Goal: Information Seeking & Learning: Learn about a topic

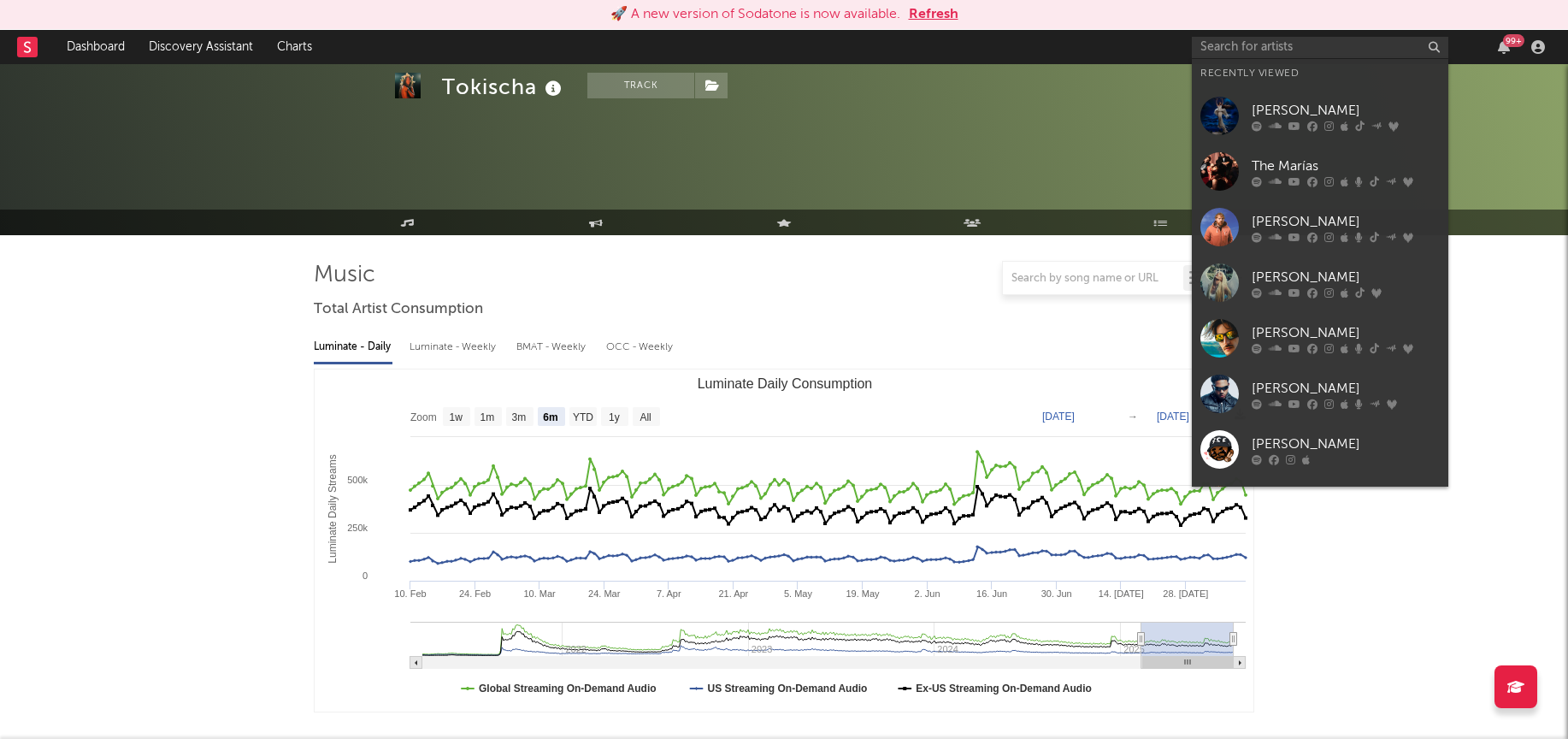
select select "6m"
select select "1w"
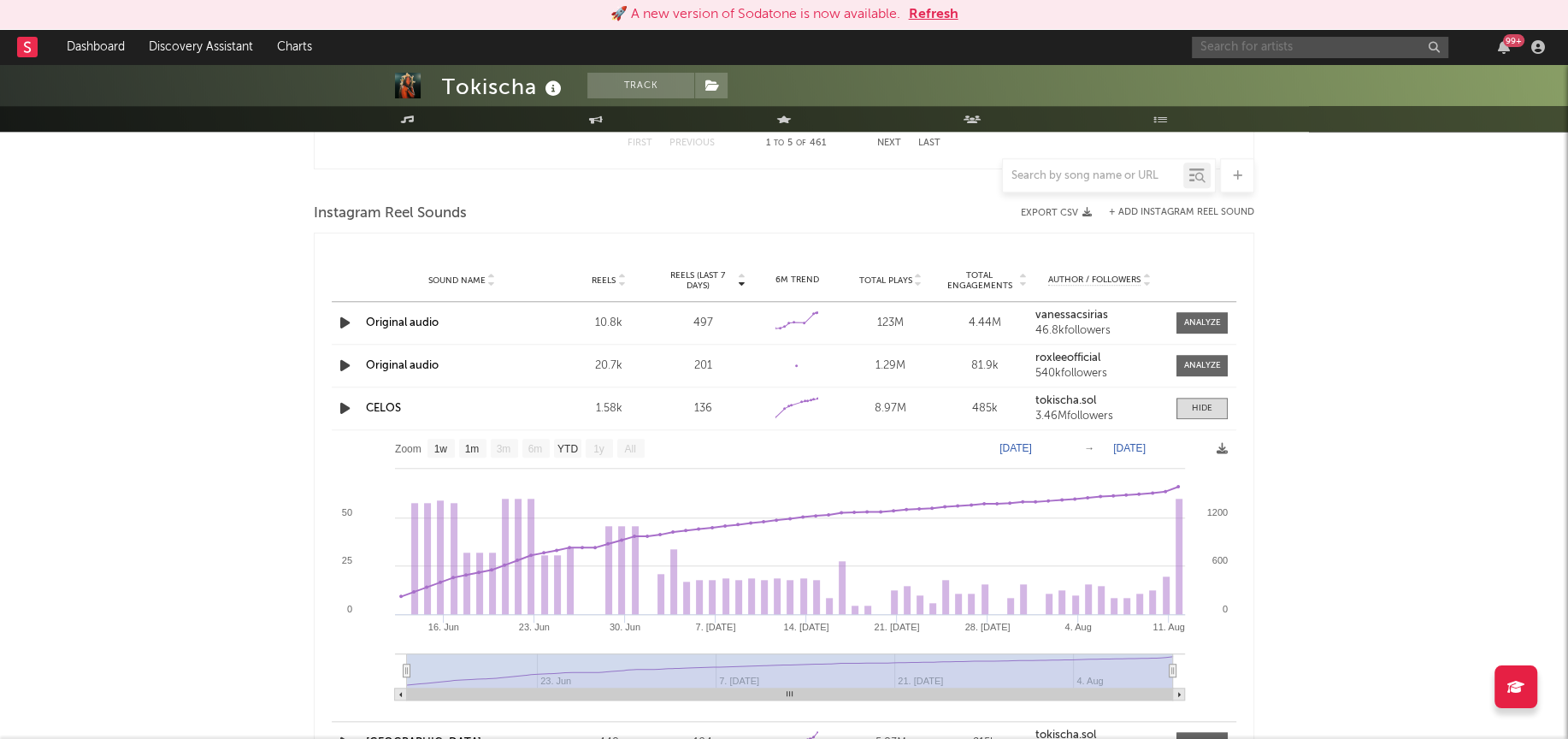
click at [1256, 46] on input "text" at bounding box center [1321, 48] width 257 height 21
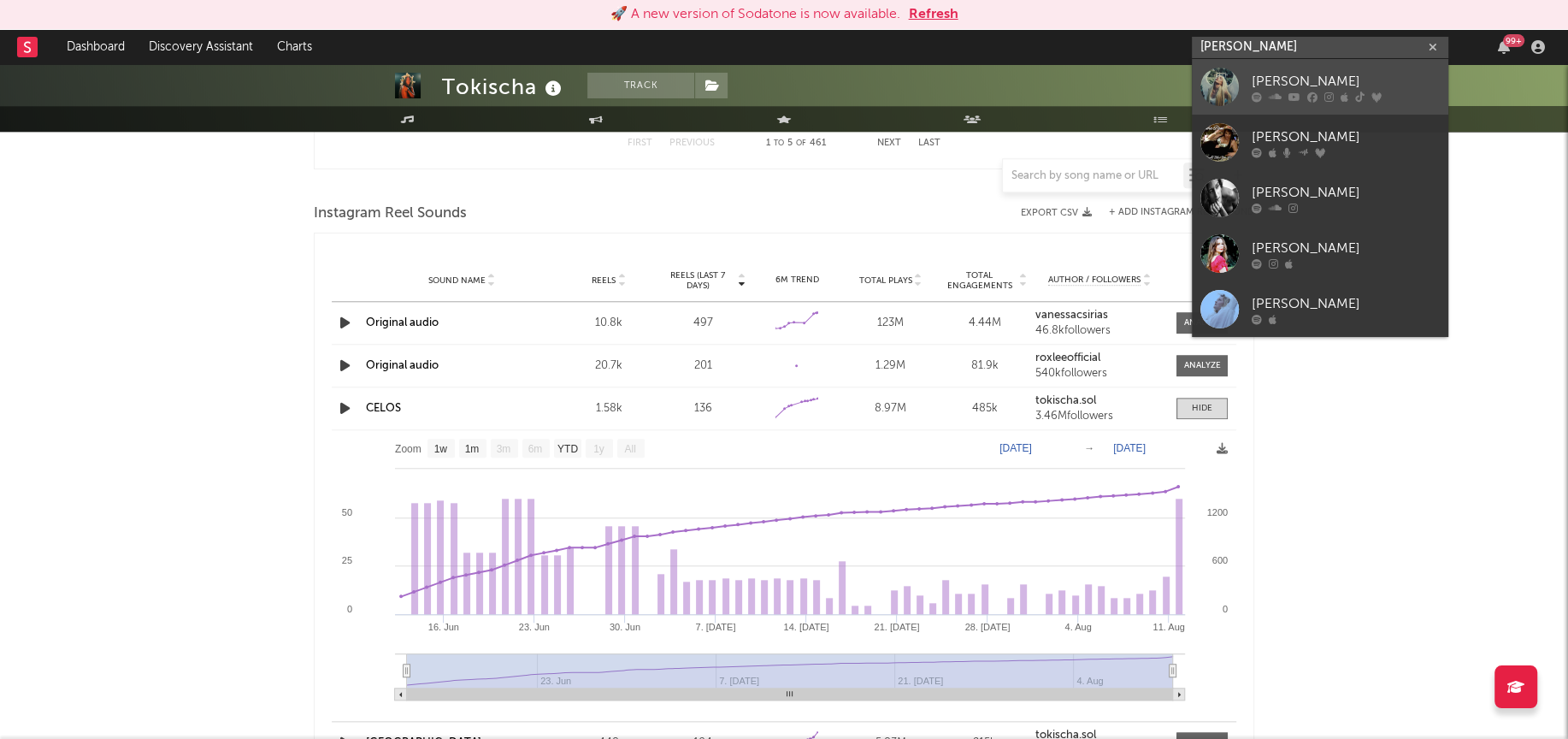
type input "[PERSON_NAME]"
click at [1230, 81] on div at bounding box center [1220, 87] width 39 height 39
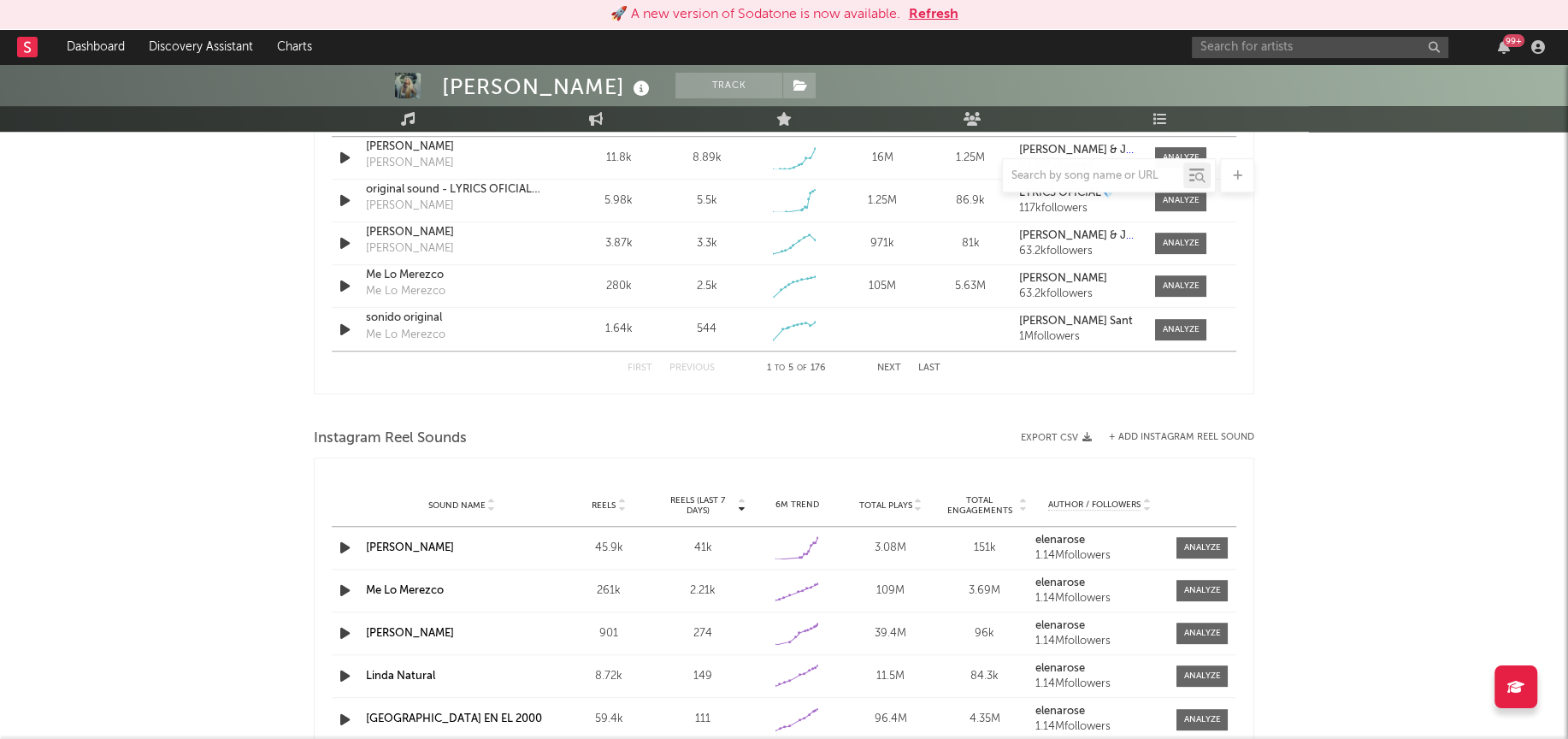
select select "6m"
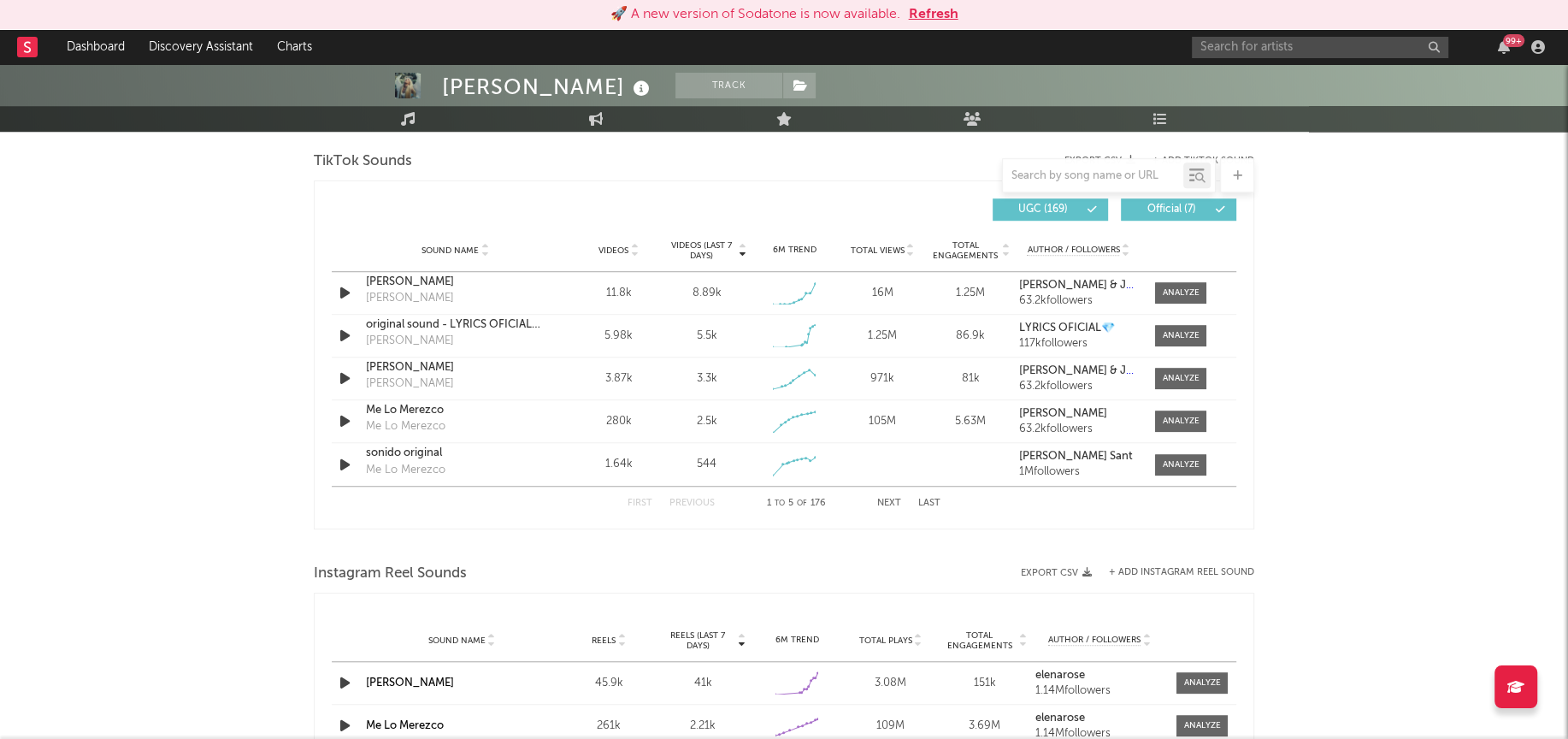
scroll to position [996, 0]
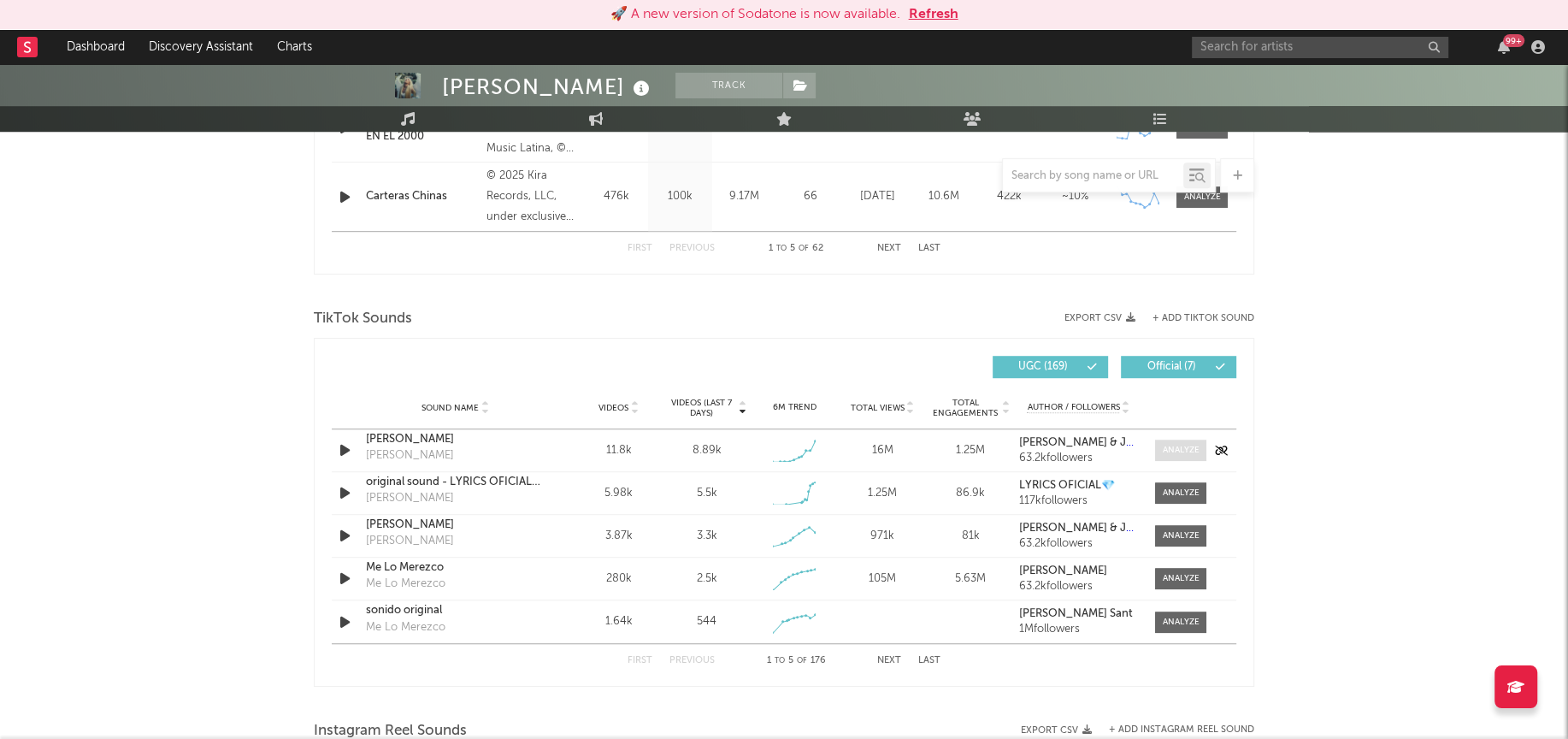
click at [1176, 445] on div at bounding box center [1181, 450] width 37 height 13
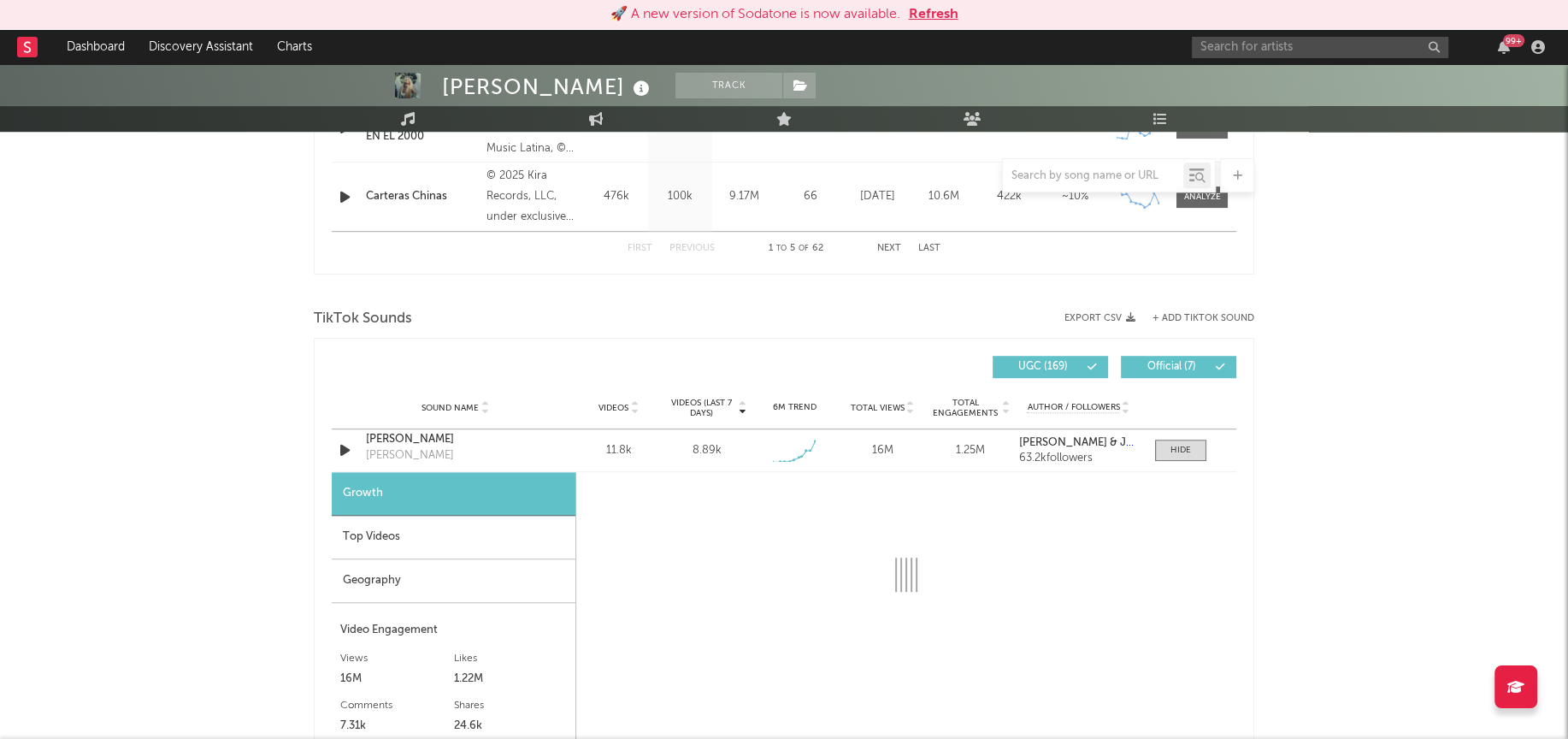
select select "1w"
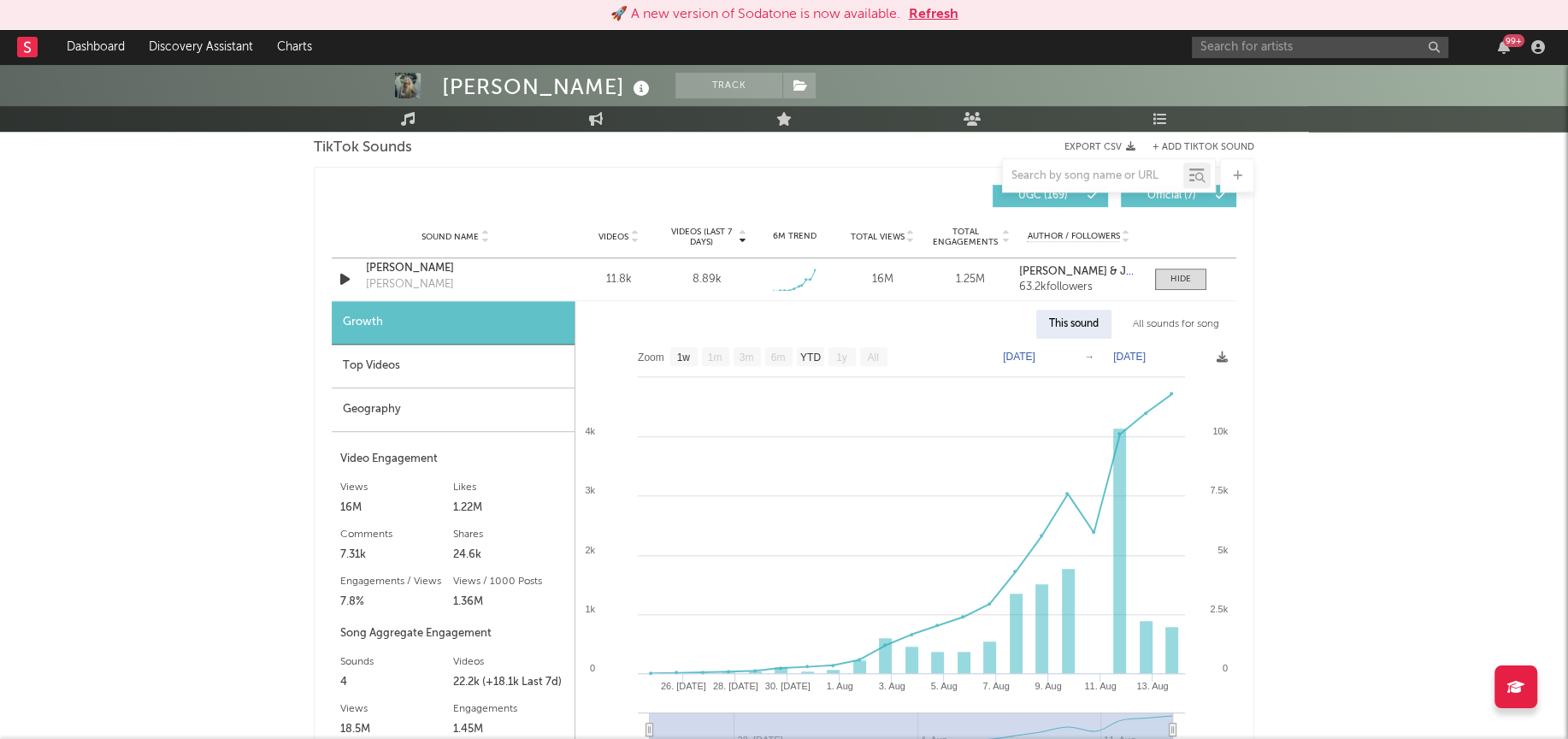
scroll to position [1163, 0]
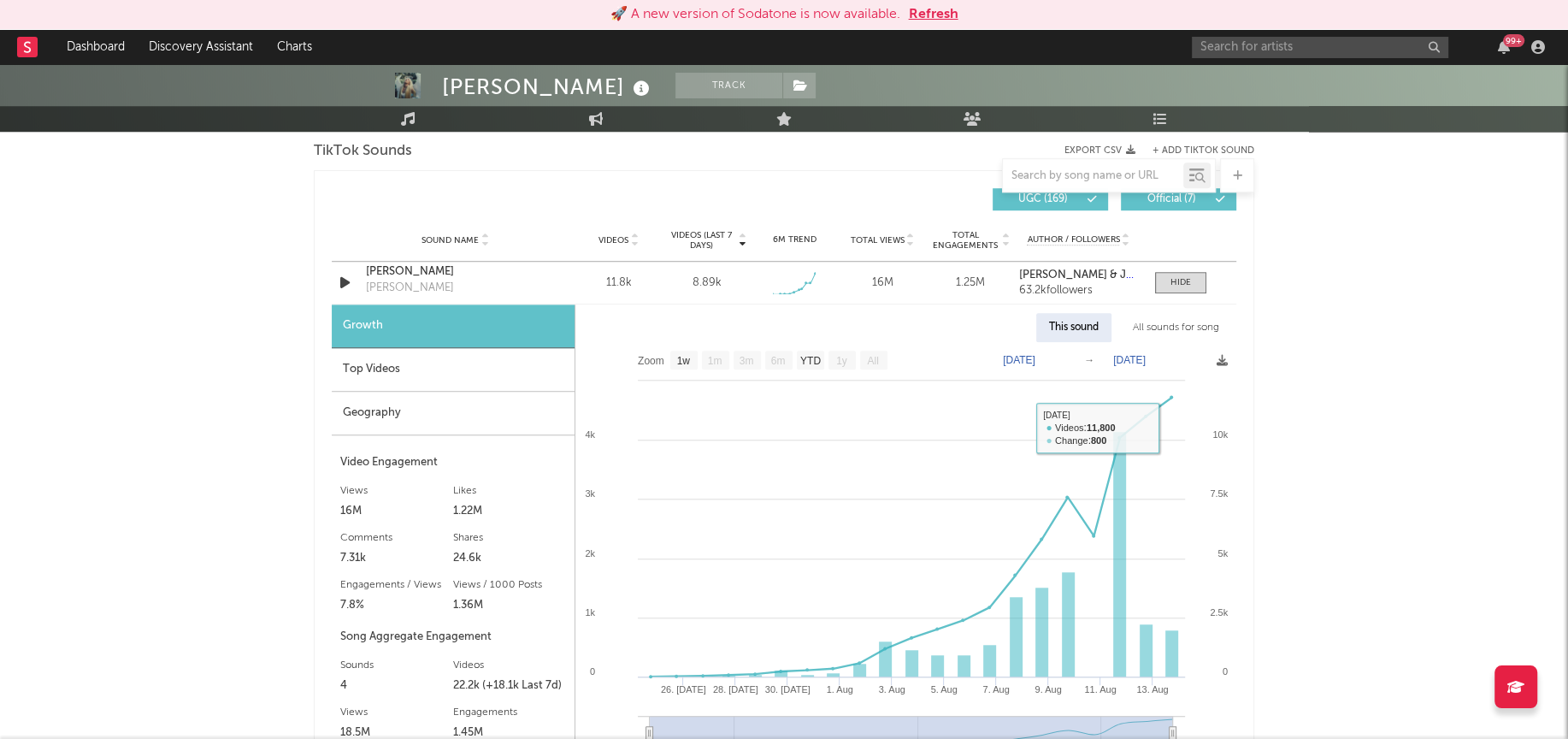
click at [1189, 322] on div "All sounds for song" at bounding box center [1176, 327] width 112 height 29
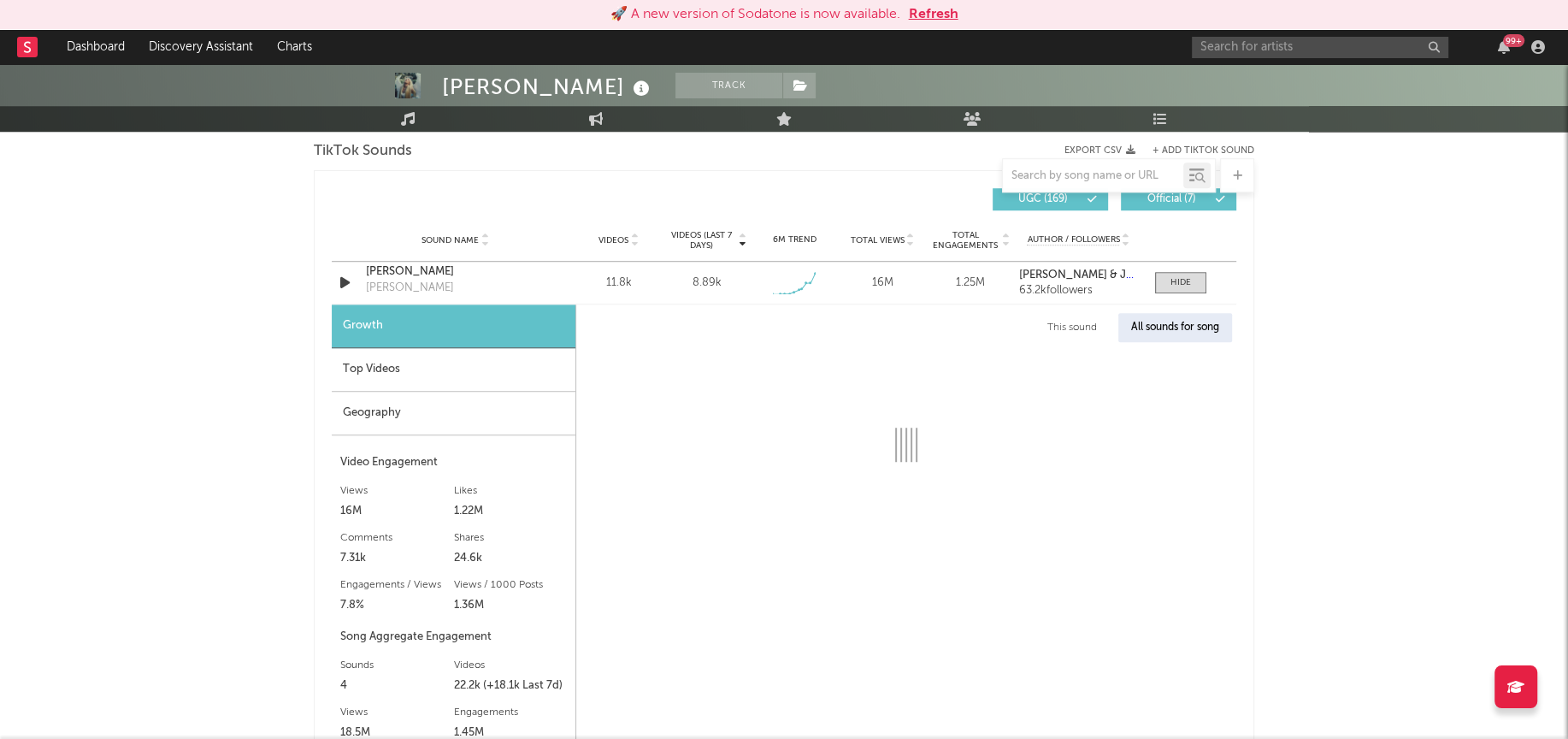
select select "1w"
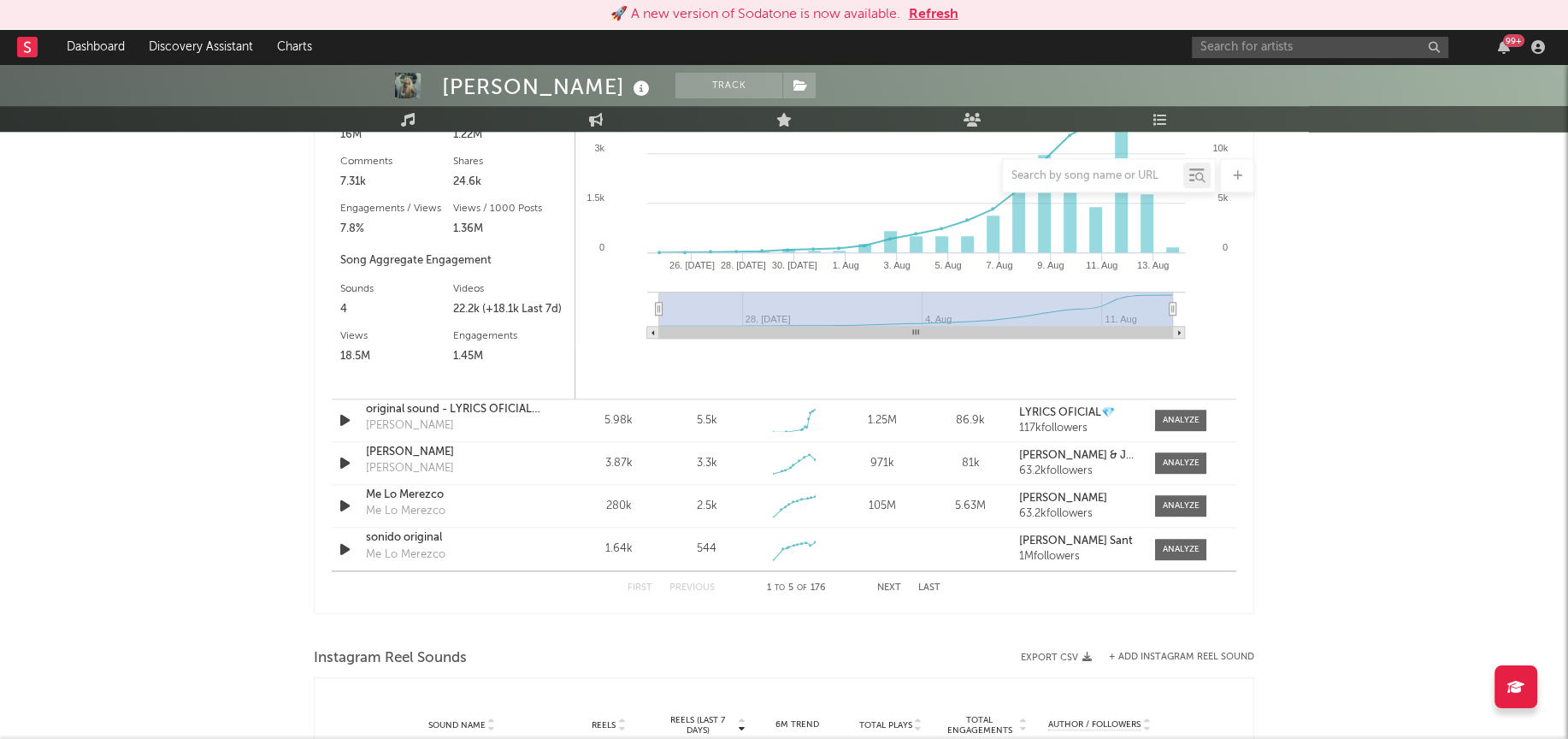
scroll to position [1446, 0]
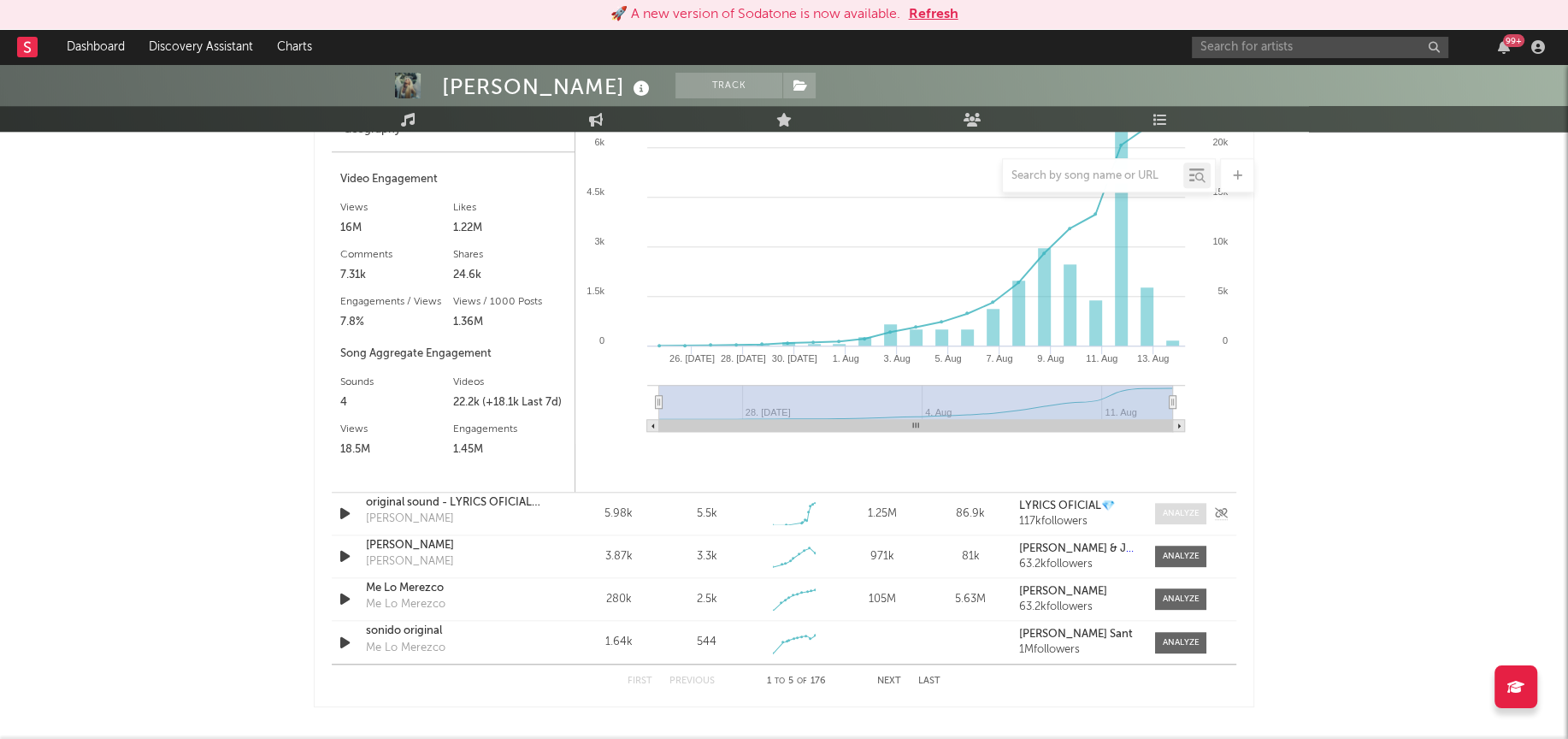
click at [1181, 510] on div at bounding box center [1181, 514] width 37 height 13
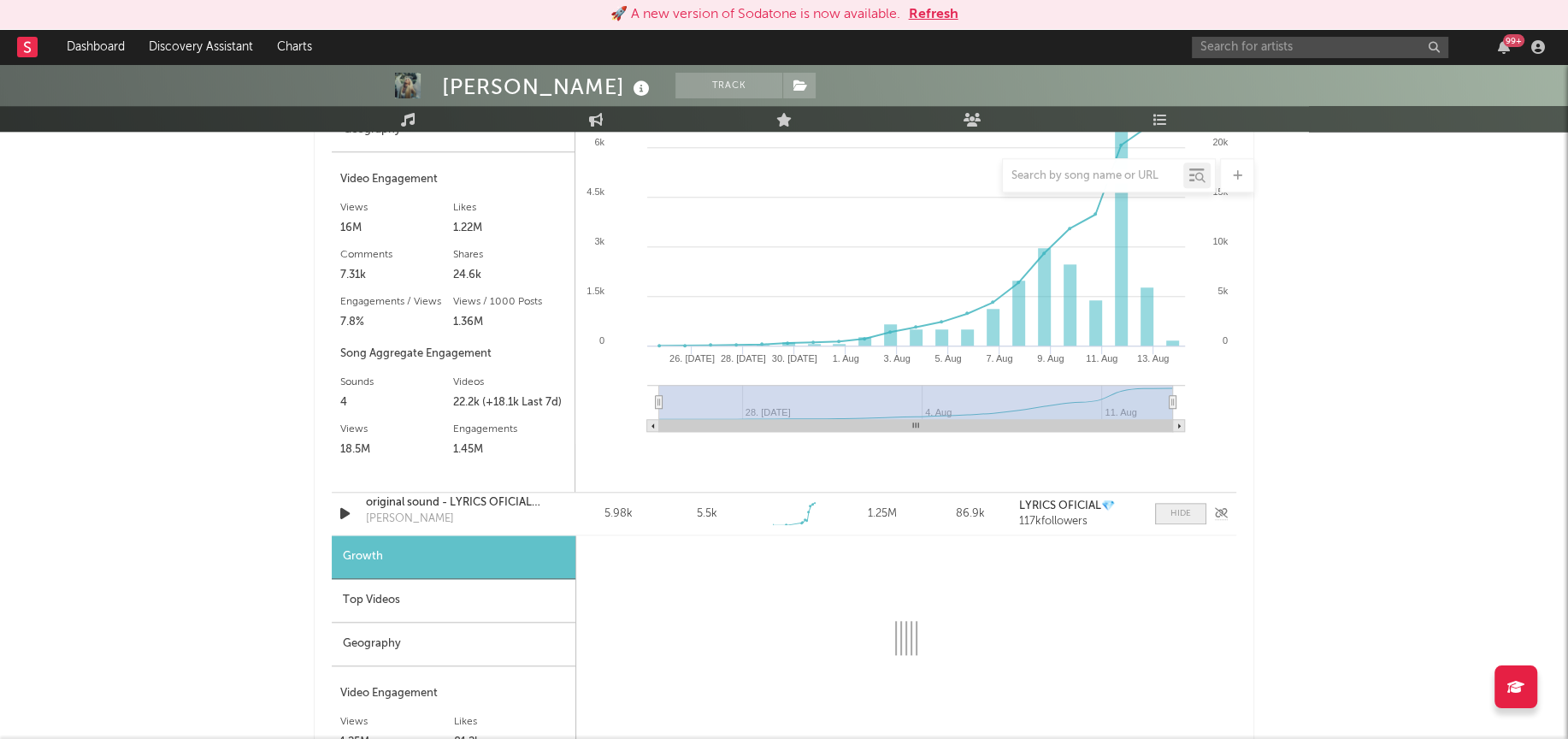
select select "1w"
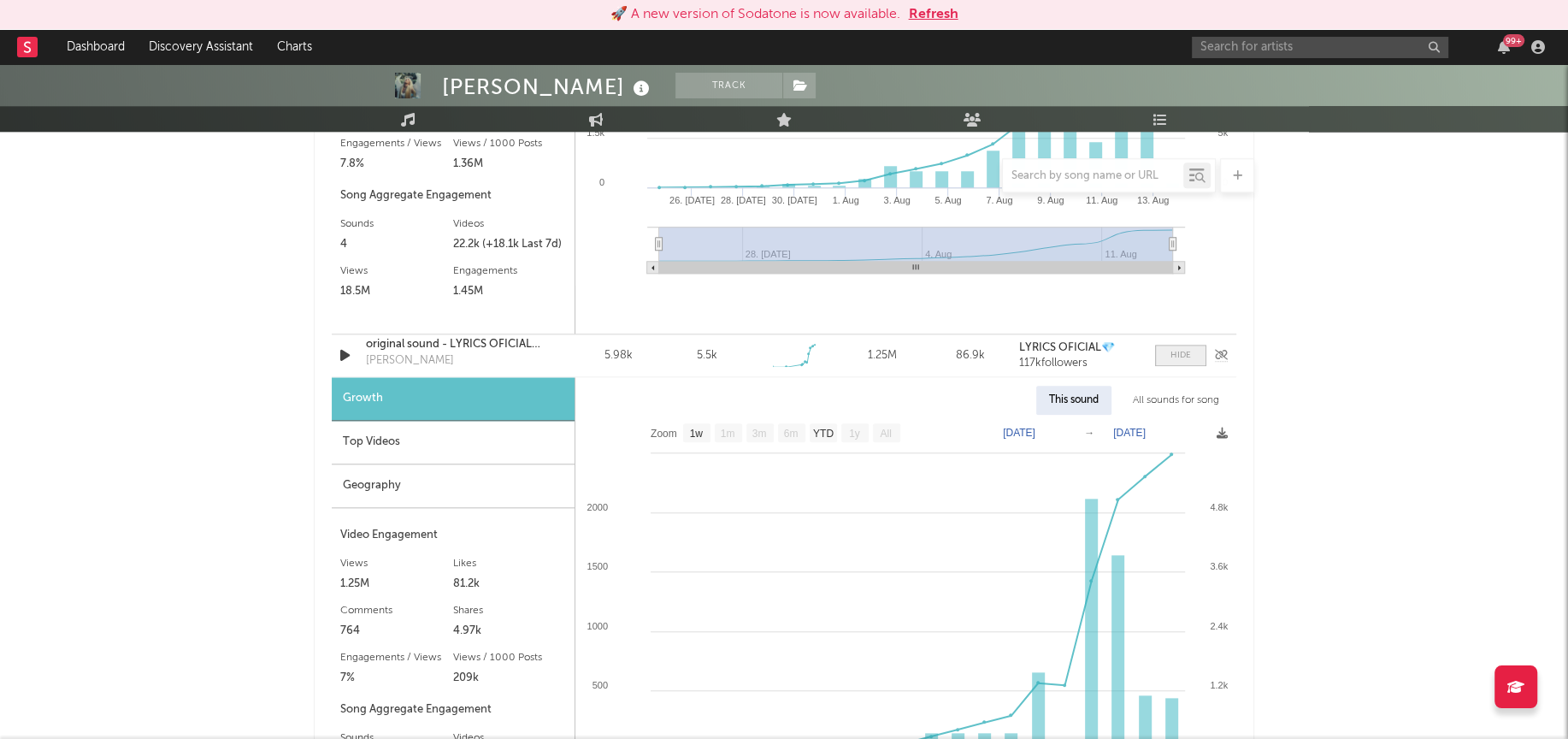
scroll to position [1680, 0]
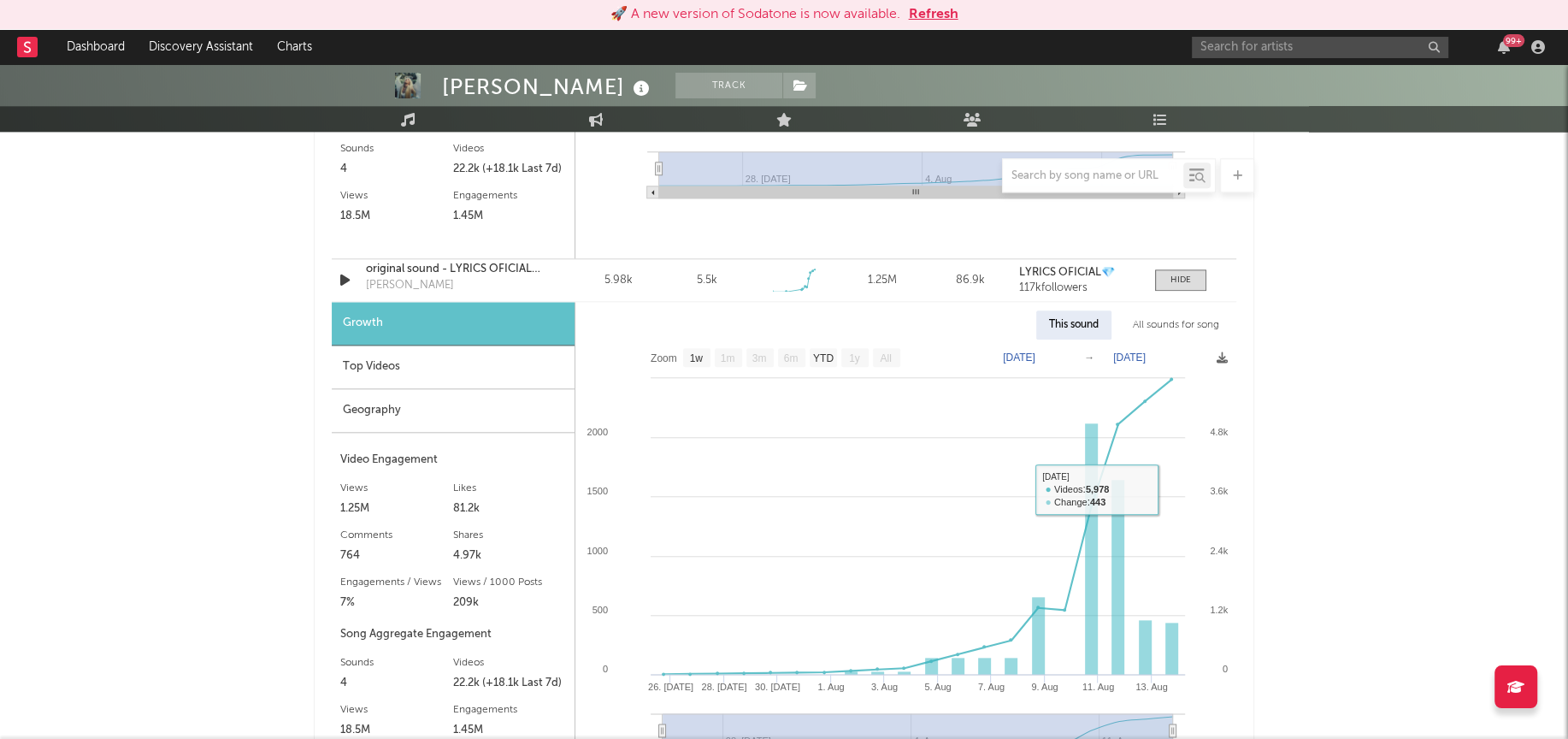
click at [1171, 311] on div "This sound All sounds for song" at bounding box center [906, 325] width 661 height 29
click at [1171, 326] on div "All sounds for song" at bounding box center [1176, 325] width 112 height 29
select select "1w"
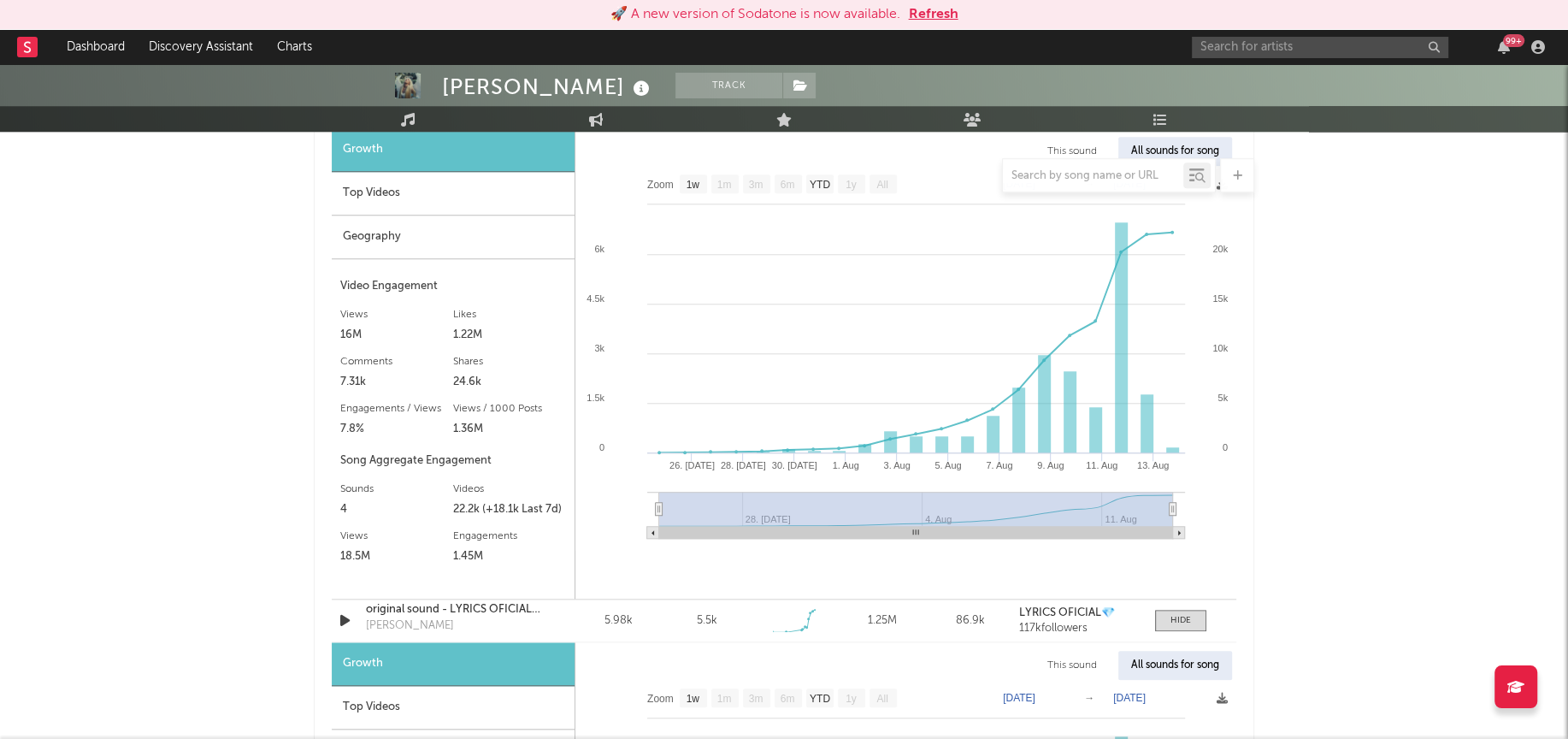
scroll to position [1338, 0]
click at [1190, 623] on div at bounding box center [1180, 622] width 20 height 13
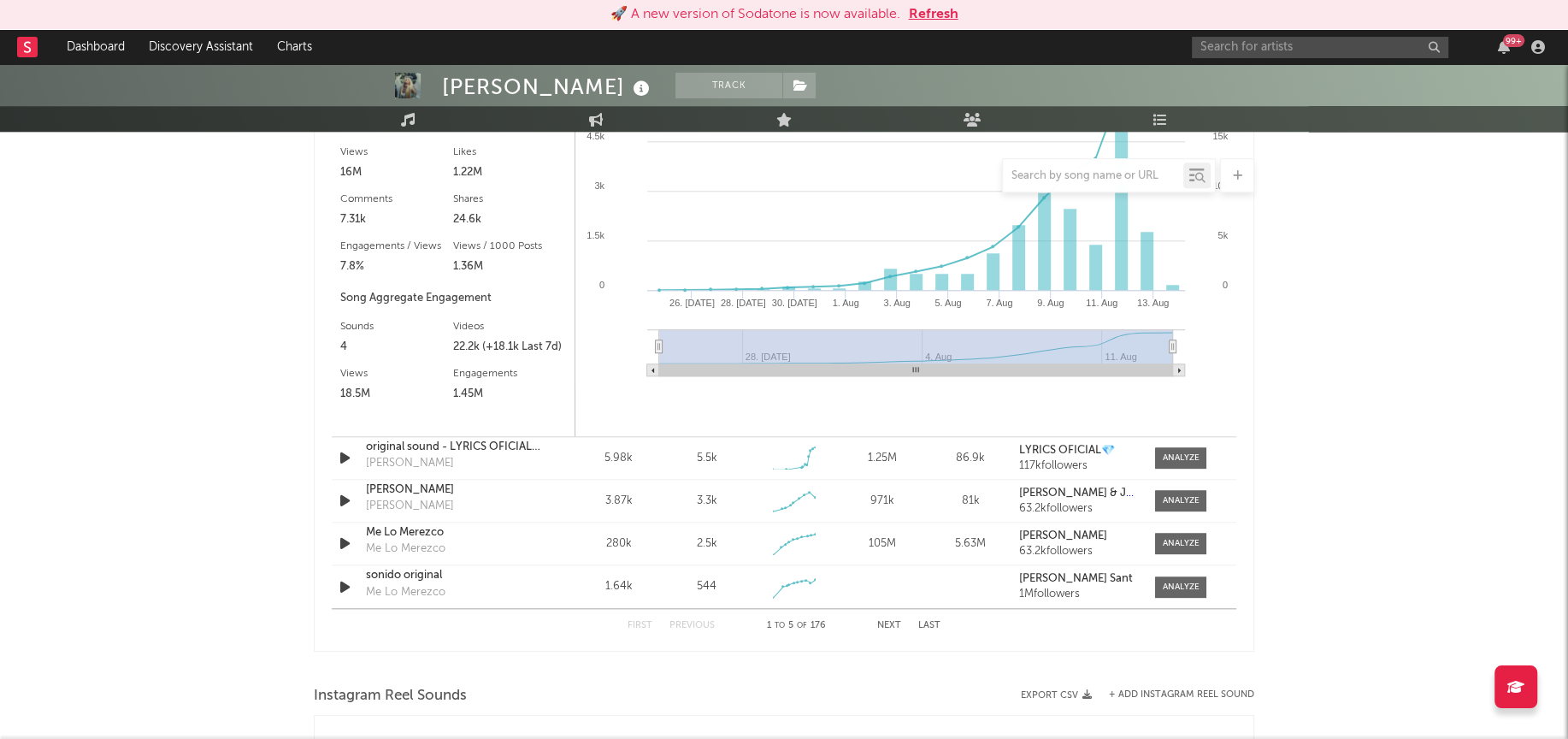
scroll to position [1562, 0]
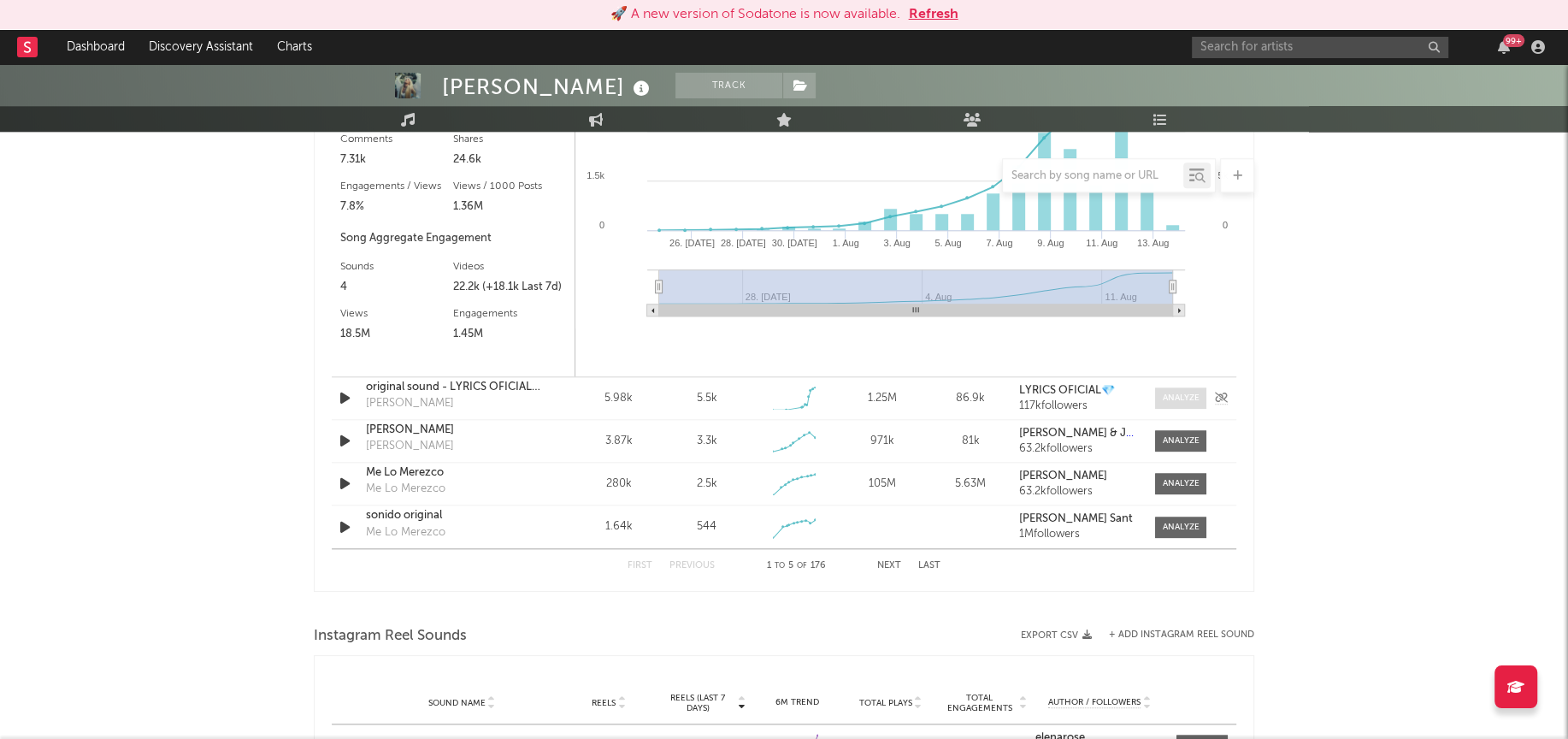
click at [1191, 395] on div at bounding box center [1181, 398] width 37 height 13
select select "1w"
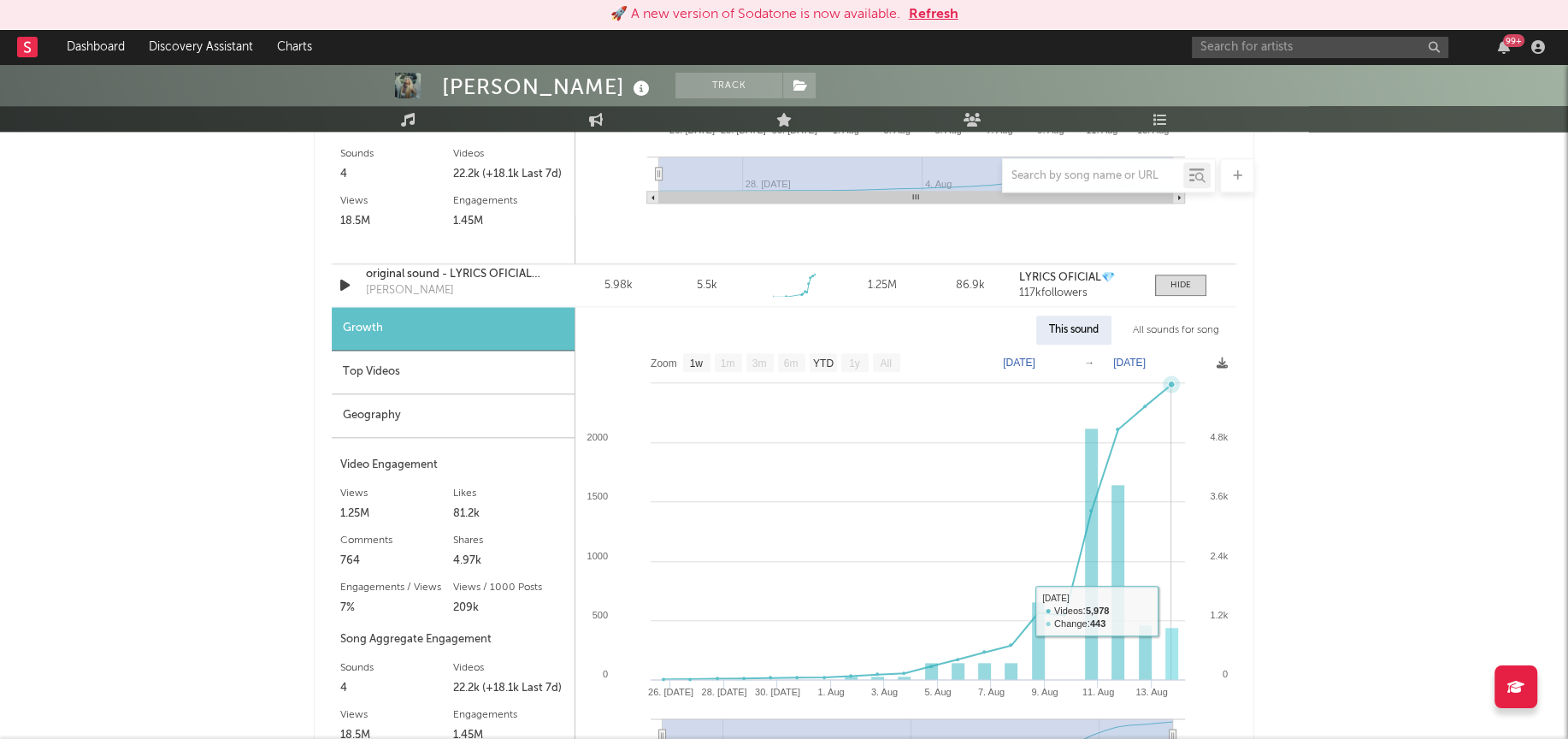
scroll to position [1577, 0]
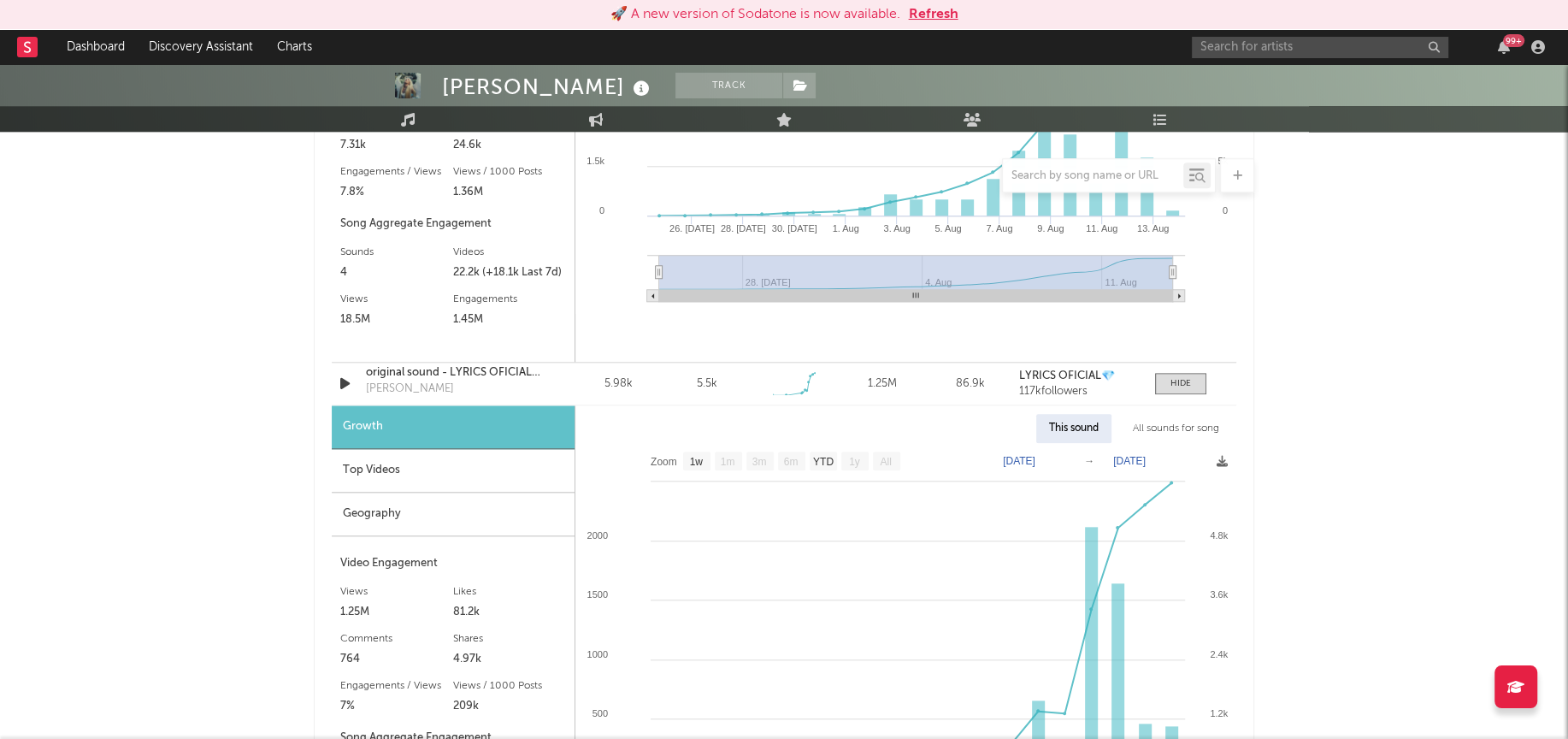
click at [1163, 429] on div "All sounds for song" at bounding box center [1176, 428] width 112 height 29
select select "1w"
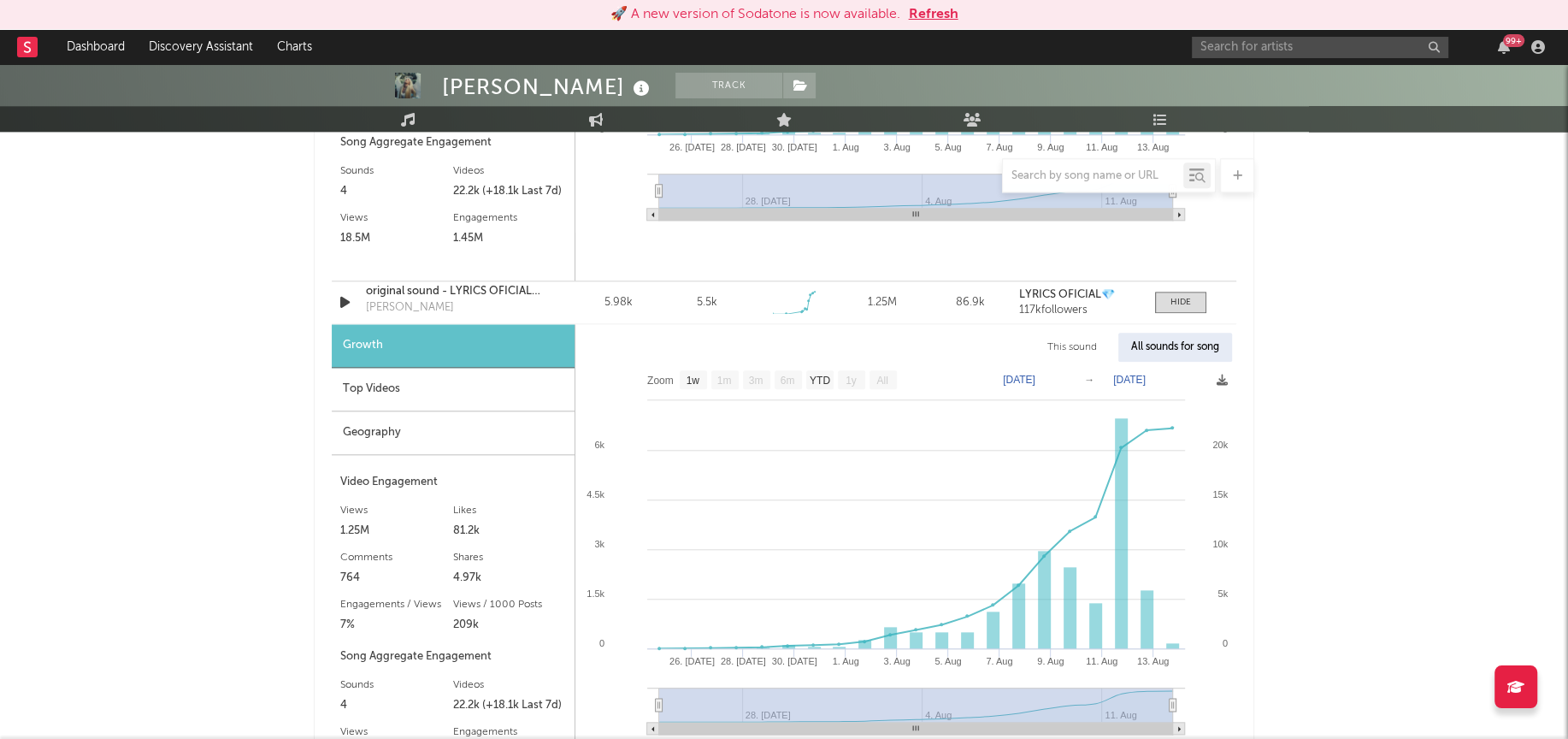
scroll to position [1680, 0]
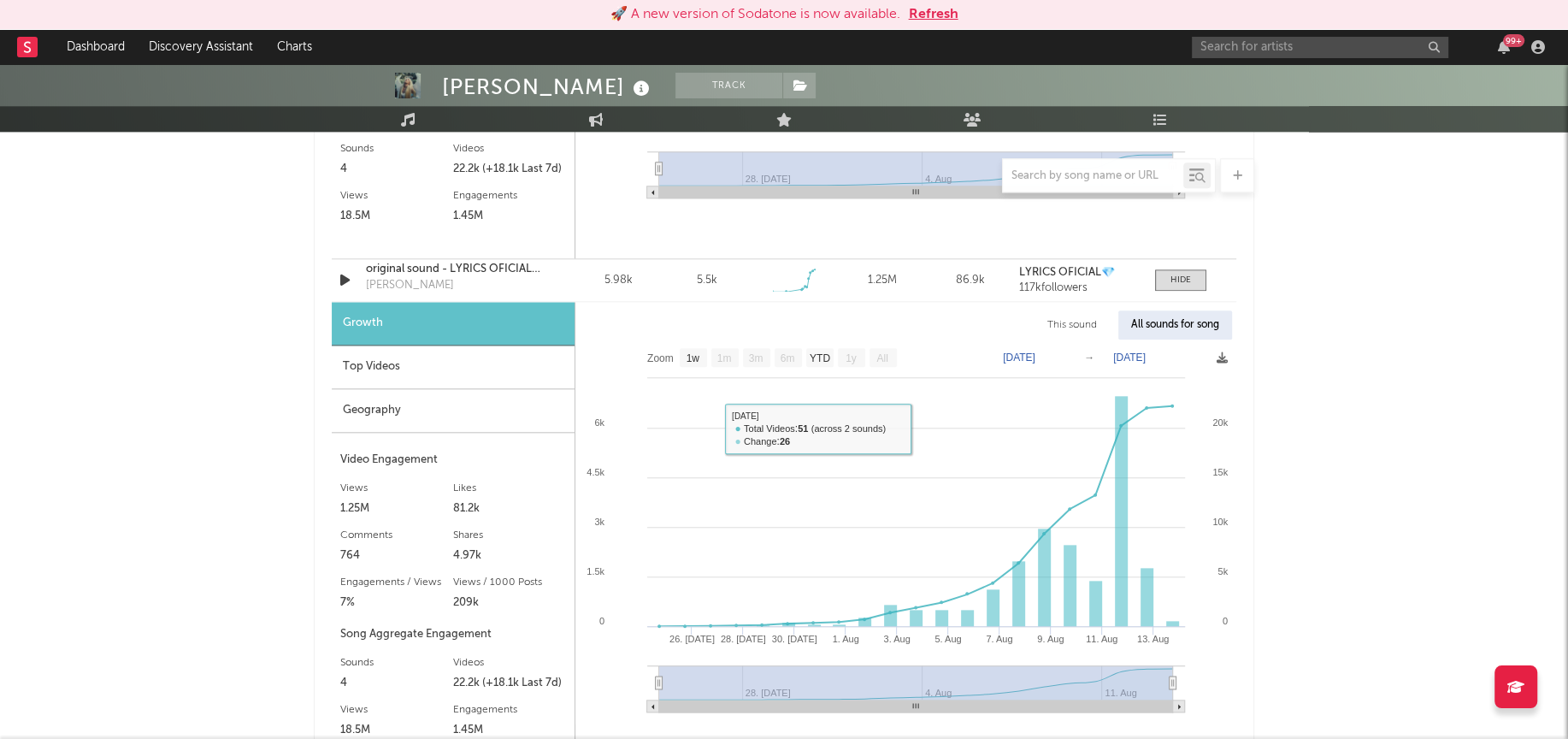
click at [400, 372] on div "Top Videos" at bounding box center [453, 368] width 243 height 44
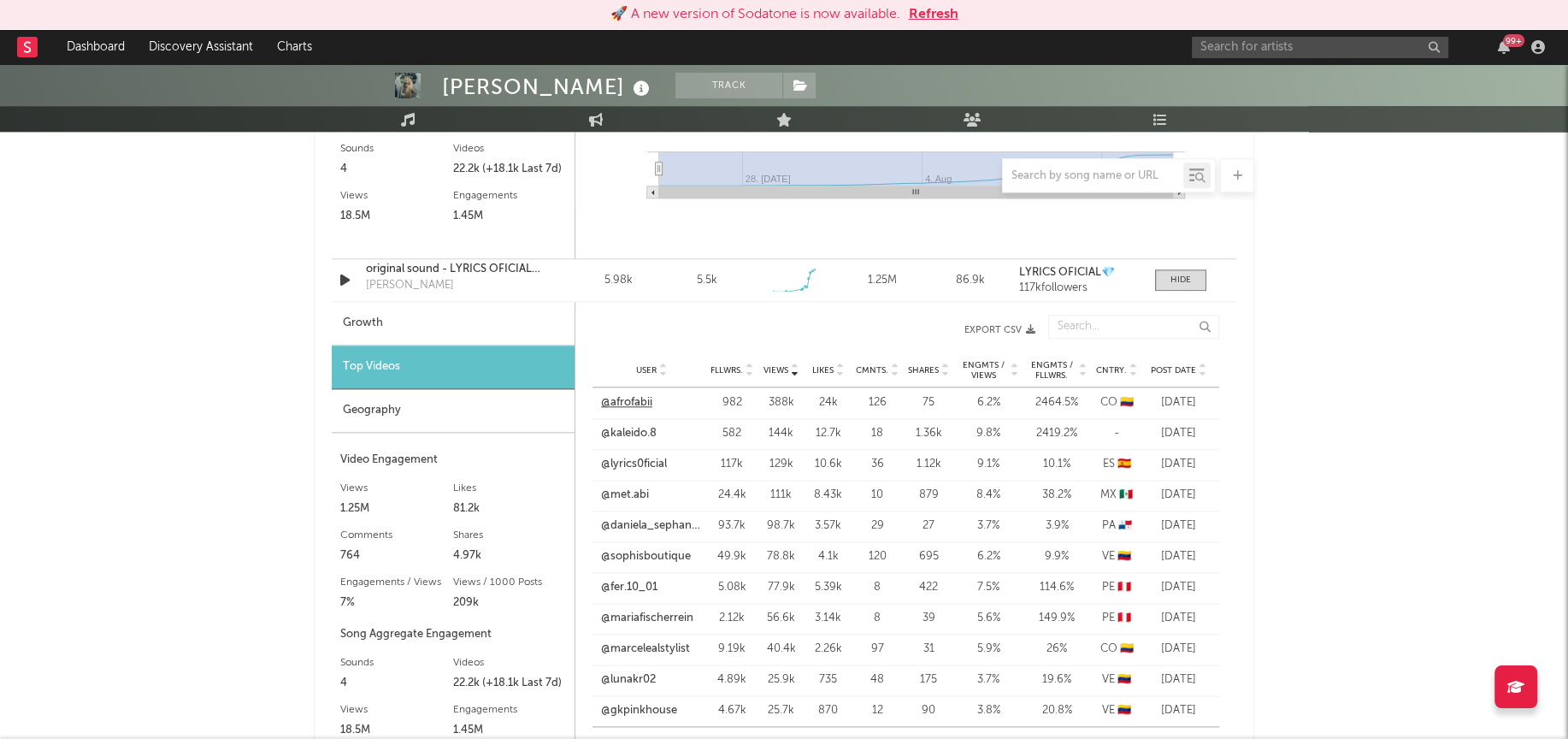
click at [631, 399] on link "@afrofabii" at bounding box center [627, 402] width 51 height 17
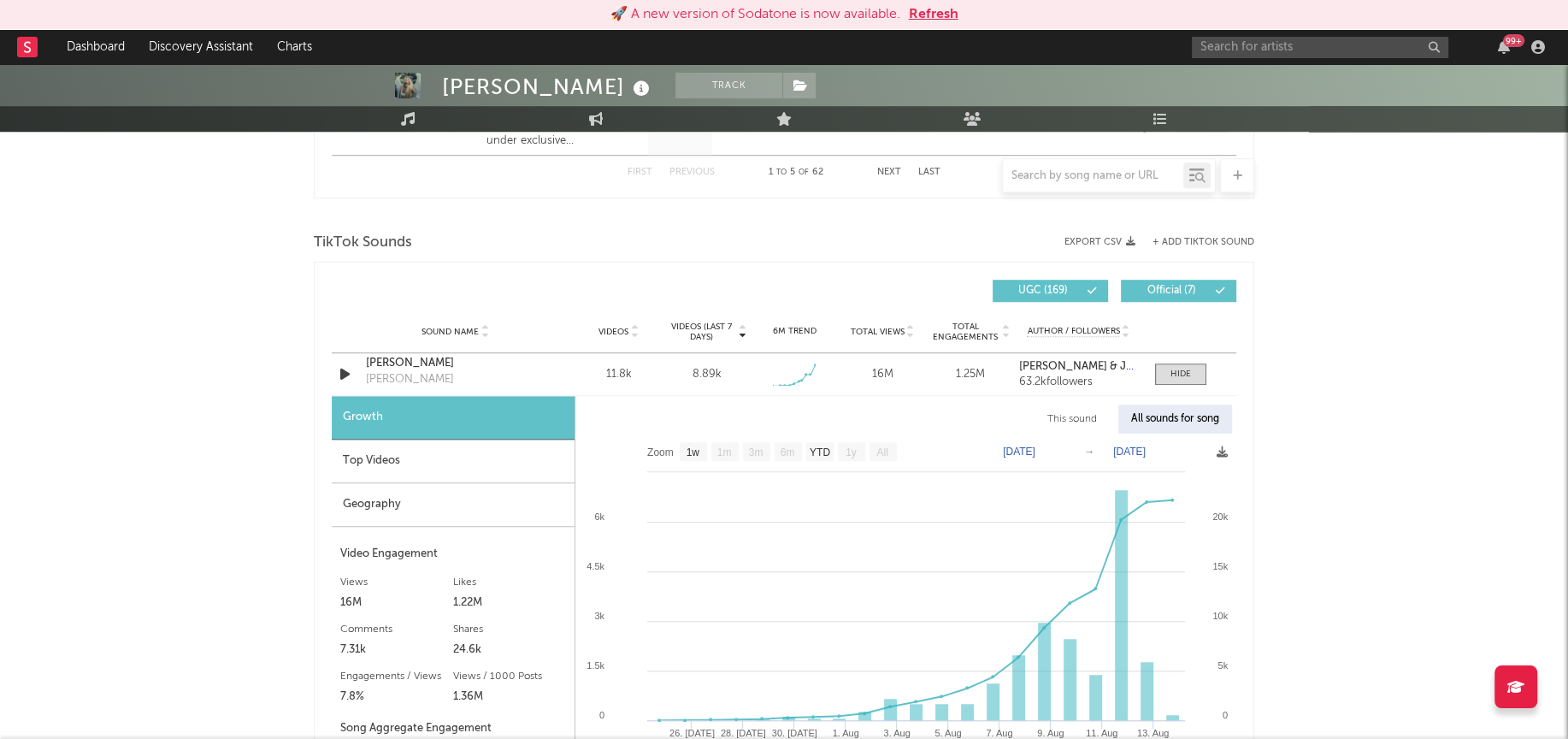
scroll to position [1061, 0]
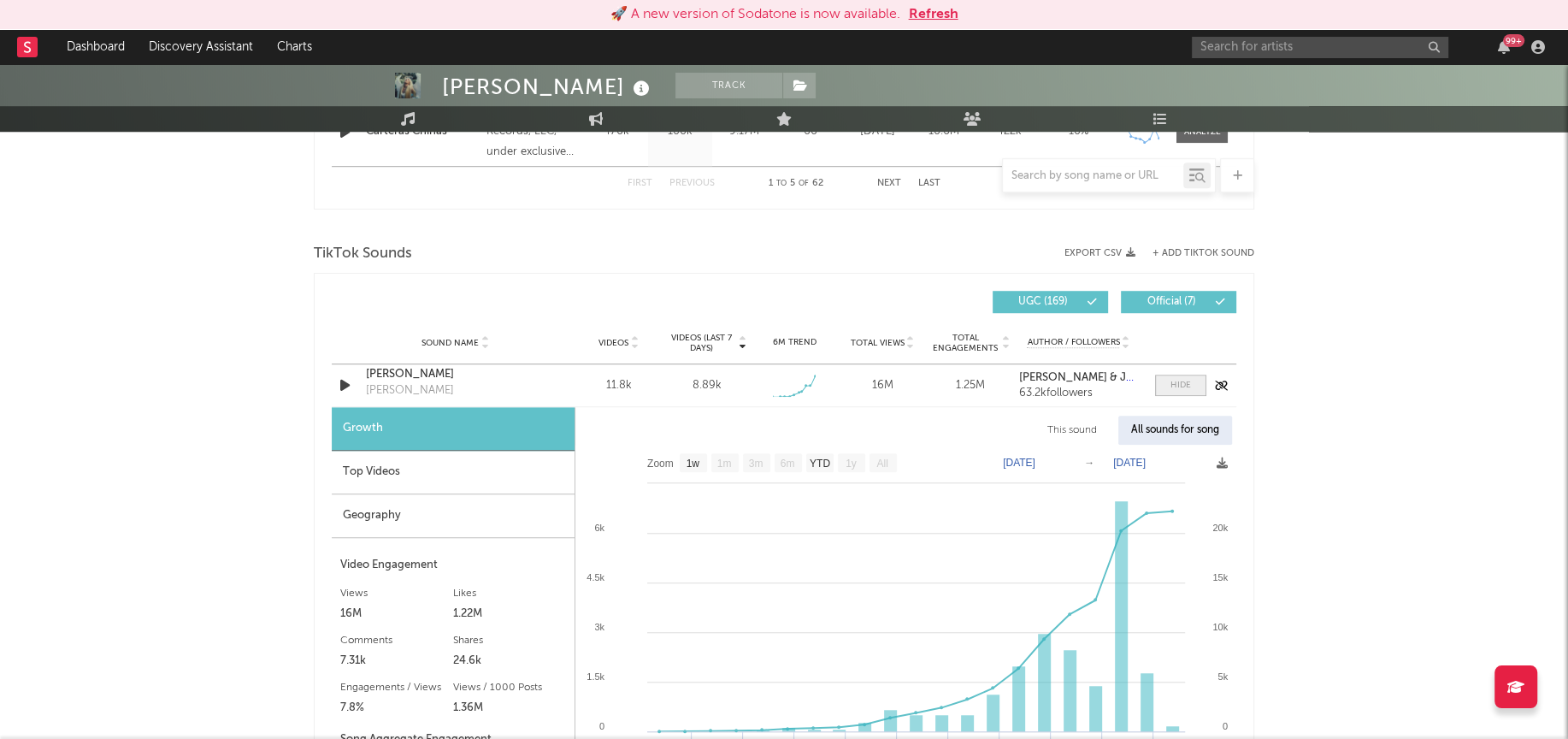
click at [1174, 383] on div at bounding box center [1180, 385] width 20 height 13
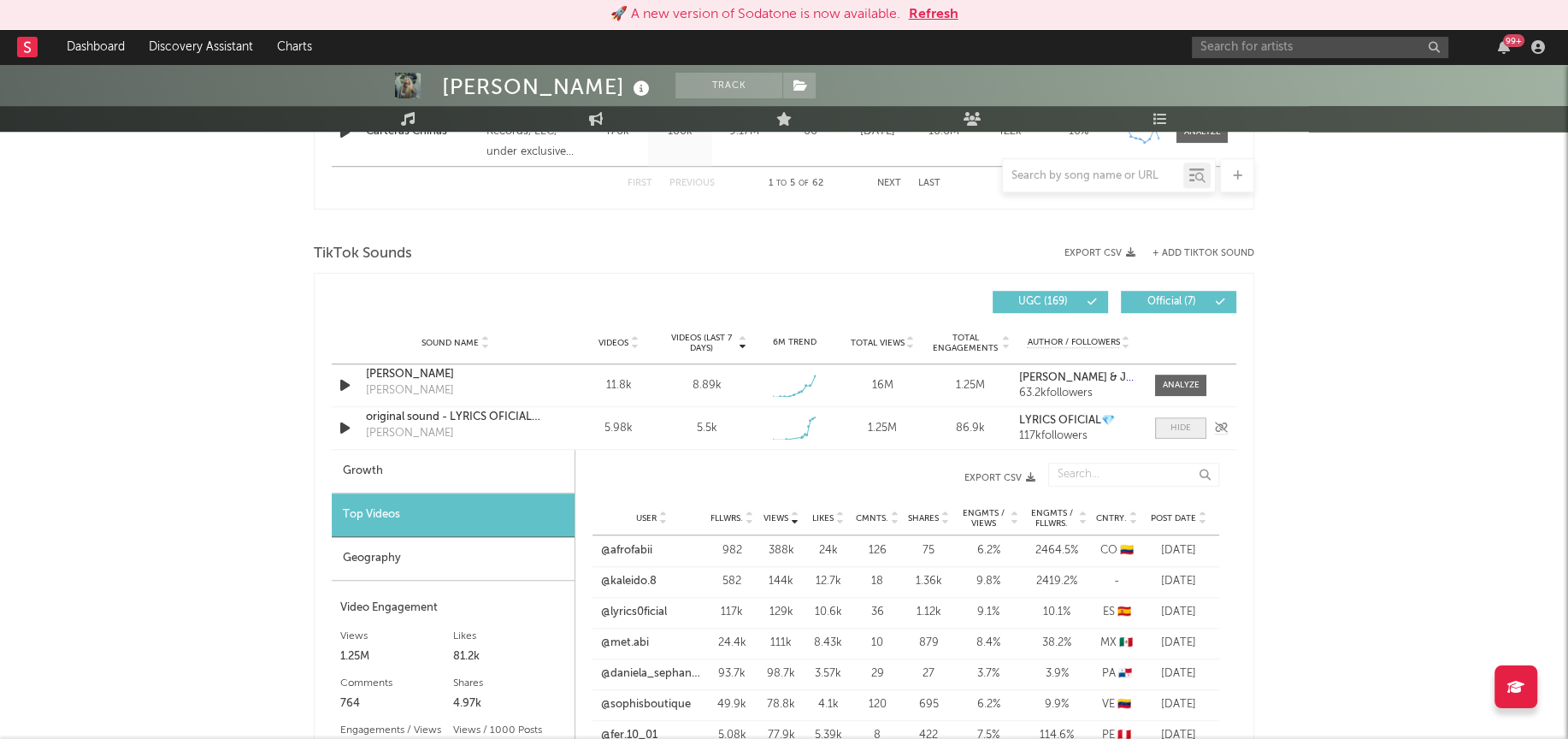
click at [1178, 423] on div at bounding box center [1180, 428] width 20 height 13
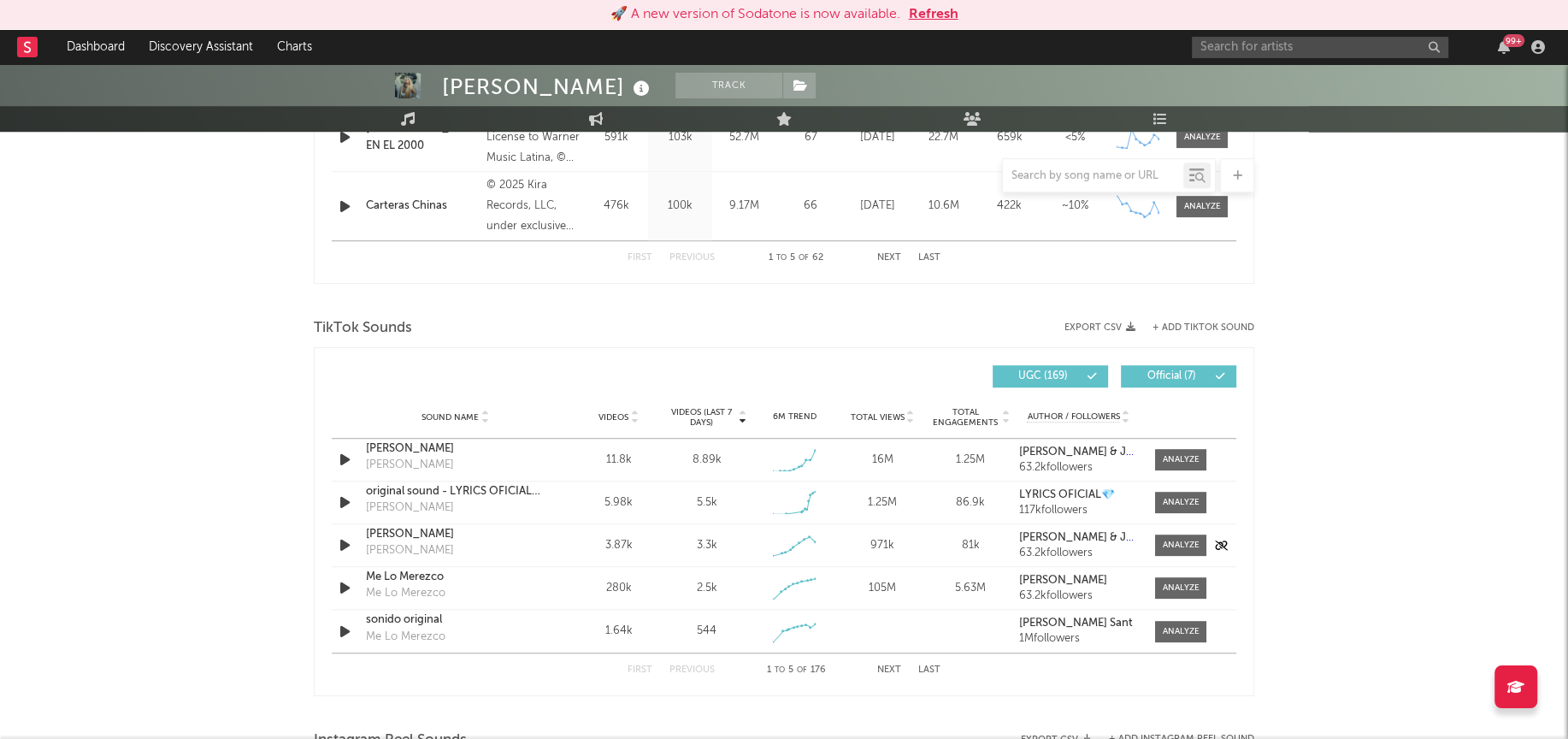
scroll to position [949, 0]
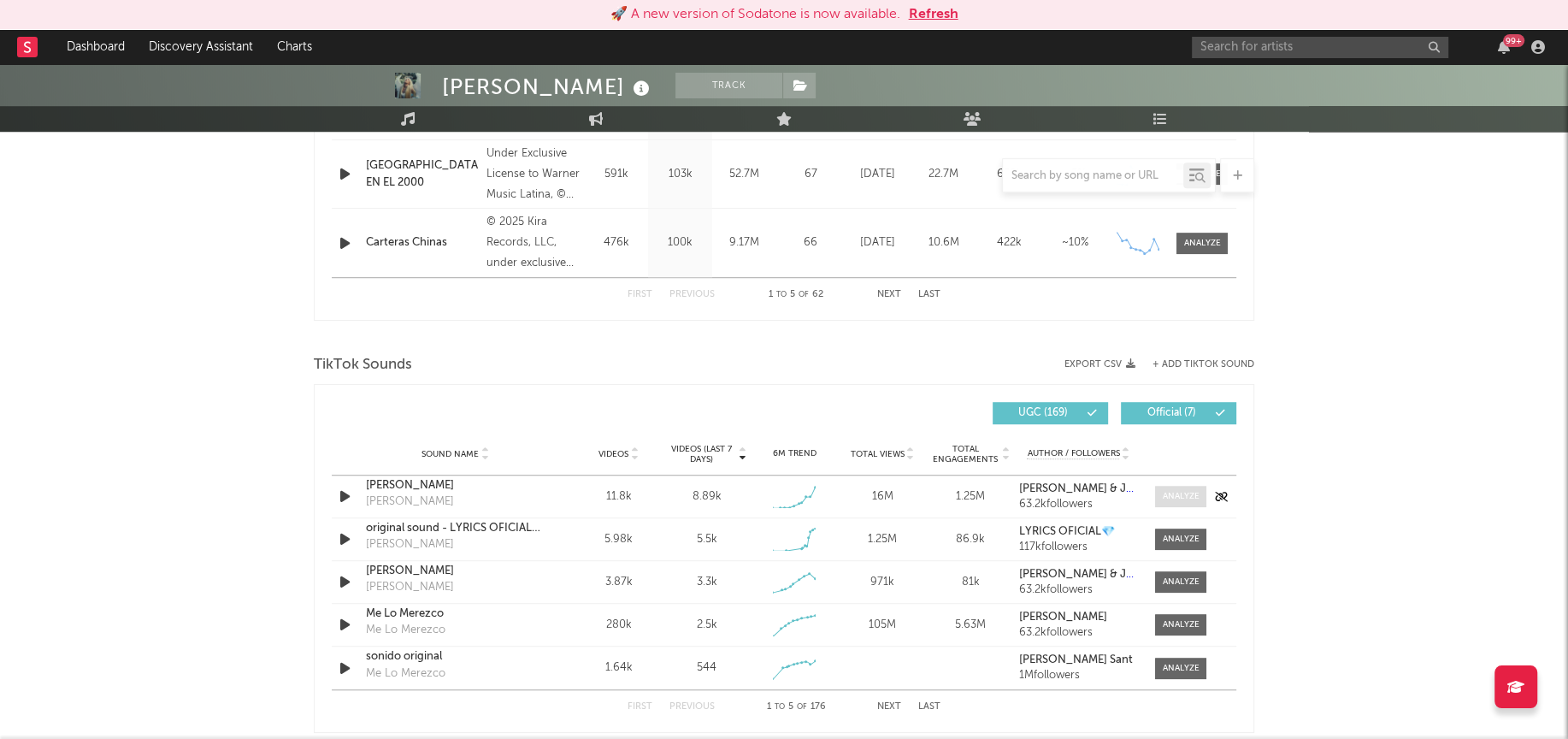
click at [1193, 499] on div at bounding box center [1181, 496] width 37 height 13
select select "1w"
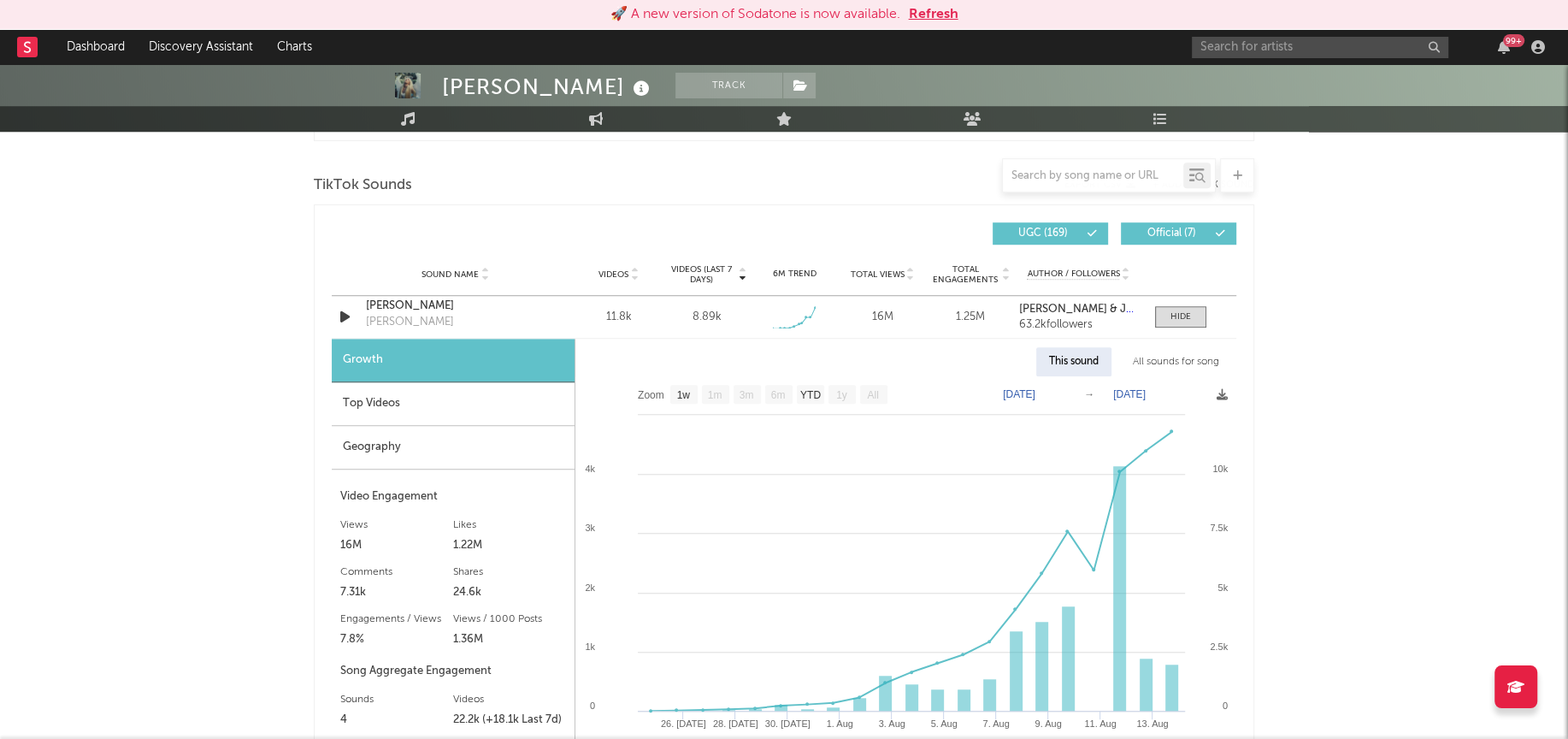
scroll to position [1158, 0]
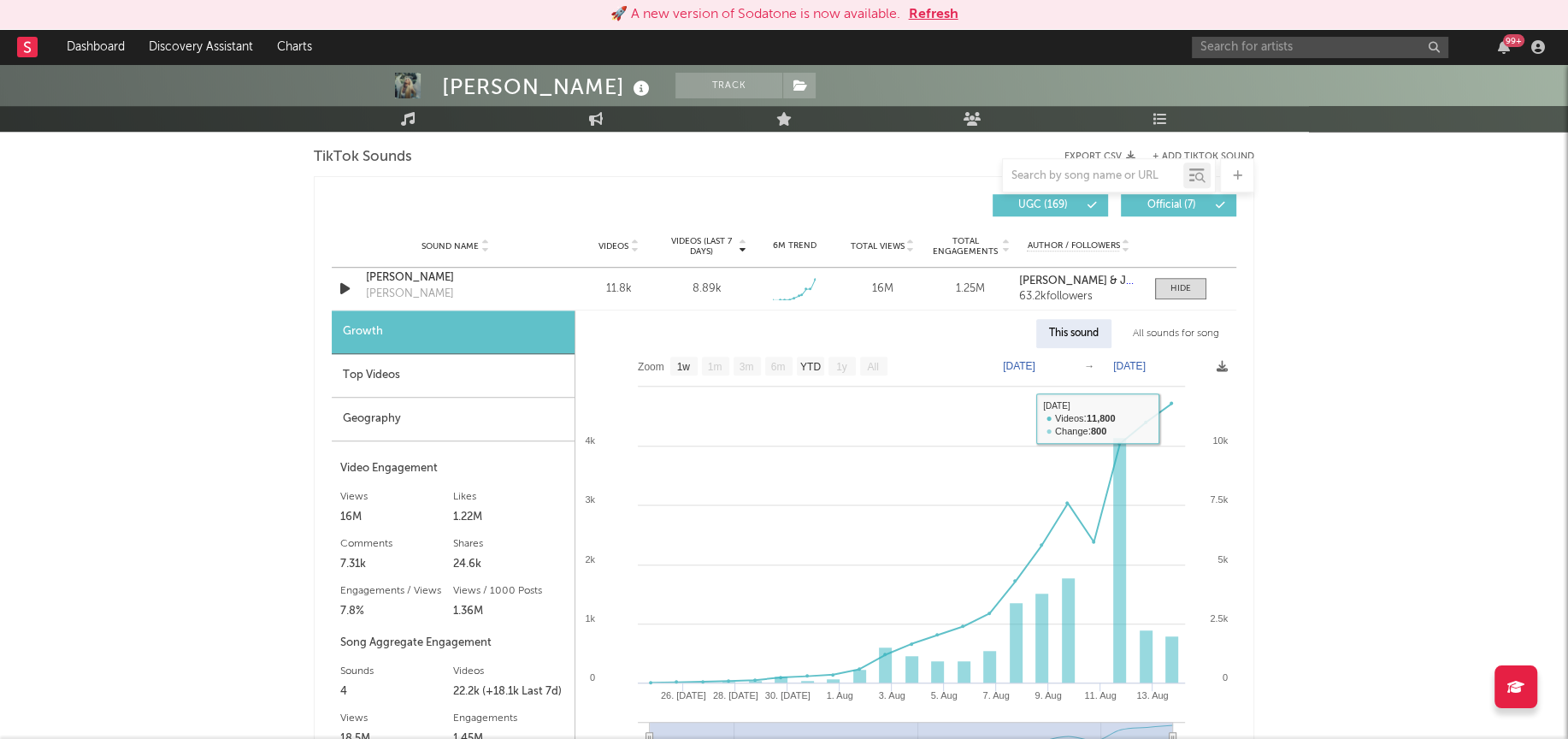
click at [1171, 328] on div "All sounds for song" at bounding box center [1176, 333] width 112 height 29
select select "1w"
